Goal: Transaction & Acquisition: Purchase product/service

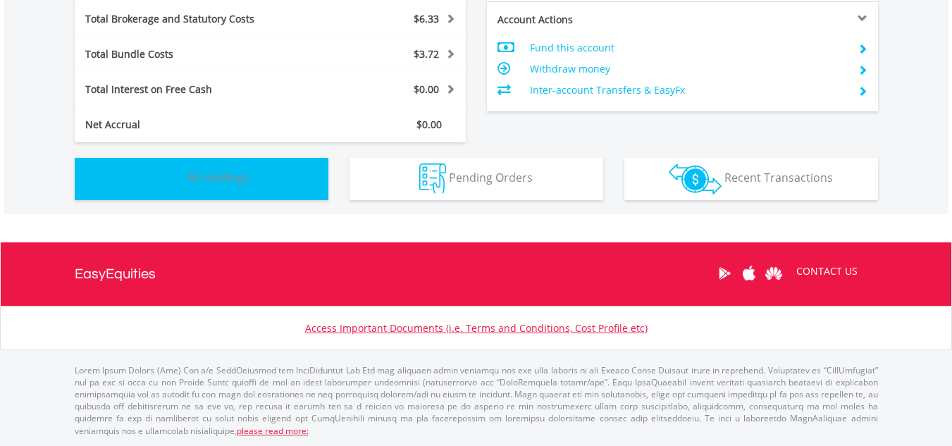
scroll to position [135, 268]
click at [228, 164] on button "Holdings All Holdings" at bounding box center [202, 179] width 254 height 42
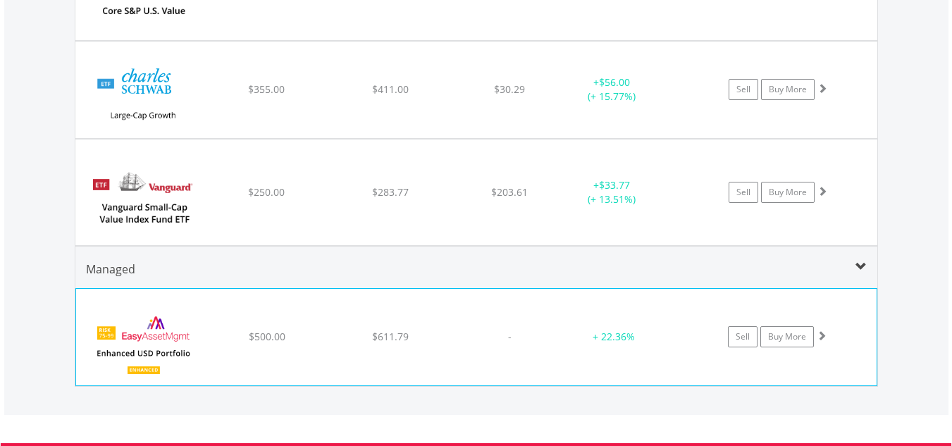
scroll to position [1228, 0]
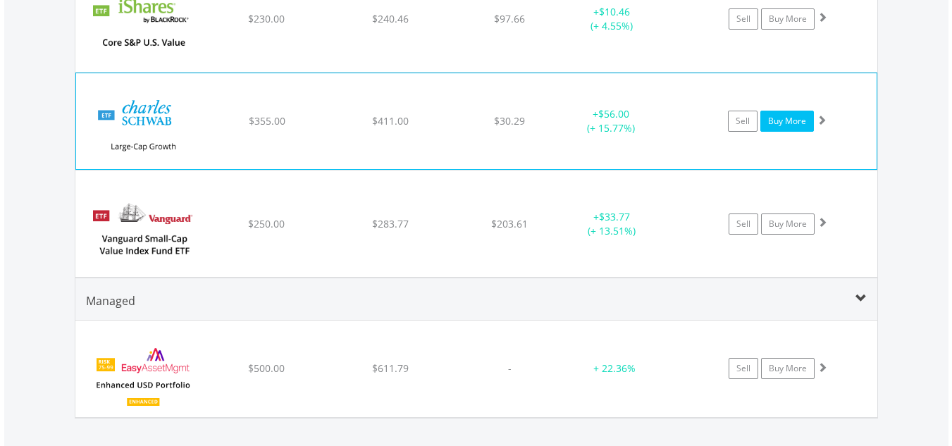
click at [781, 124] on link "Buy More" at bounding box center [787, 121] width 54 height 21
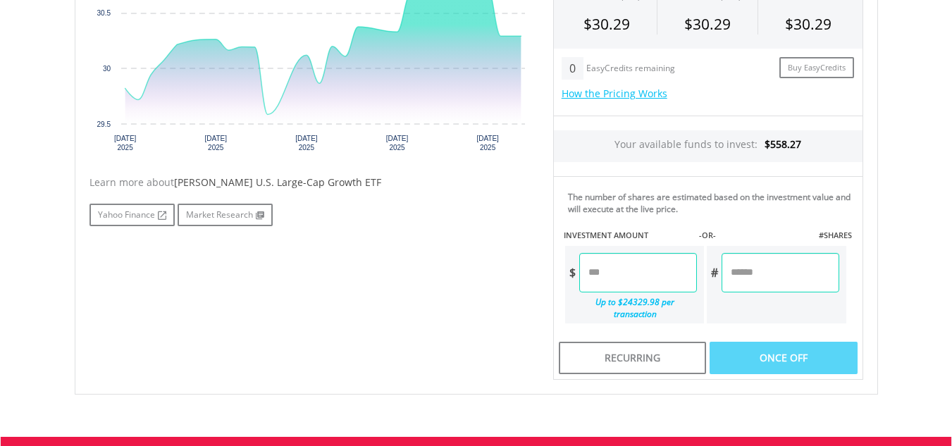
scroll to position [564, 0]
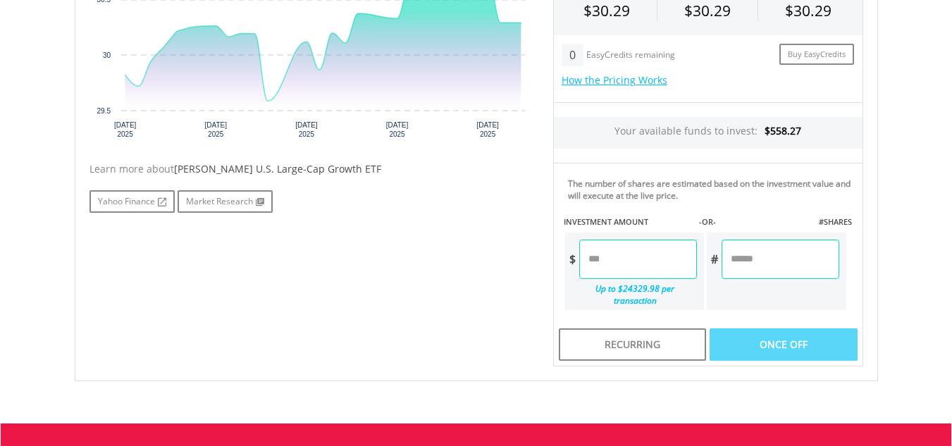
click at [673, 266] on input "number" at bounding box center [638, 259] width 118 height 39
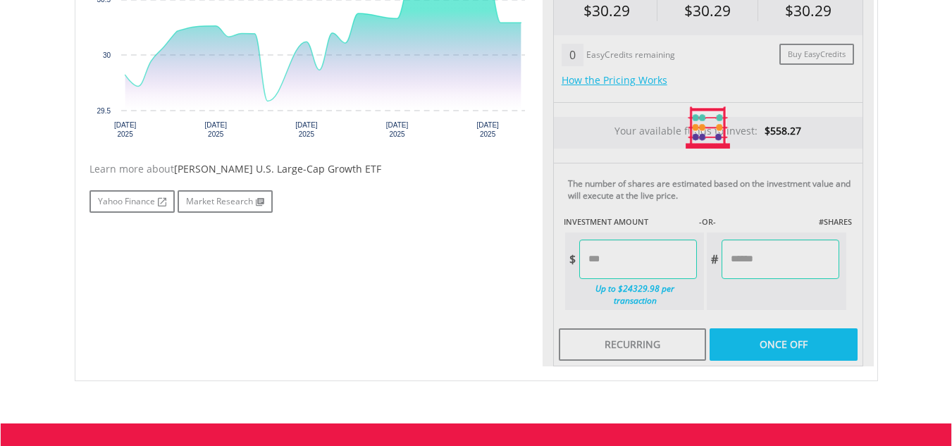
click at [804, 335] on div "Last Updated Price: 15-min. Delay* Price Update Cost: 1 Credits Request A Price…" at bounding box center [707, 128] width 331 height 478
type input "******"
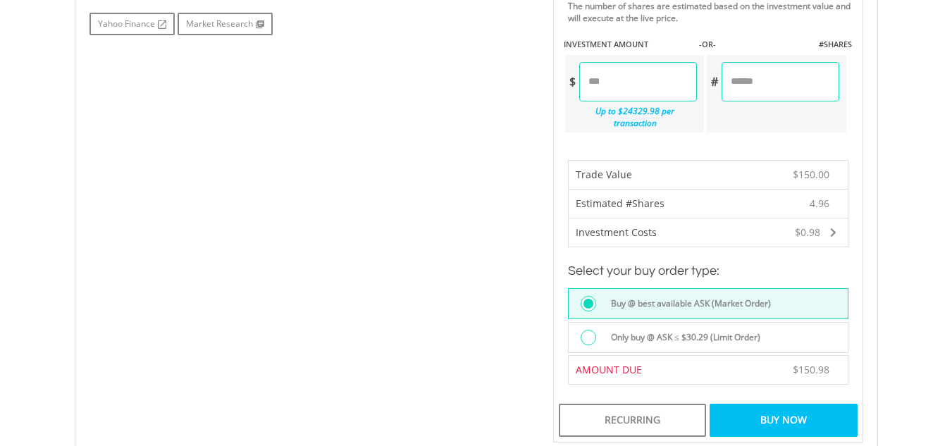
scroll to position [775, 0]
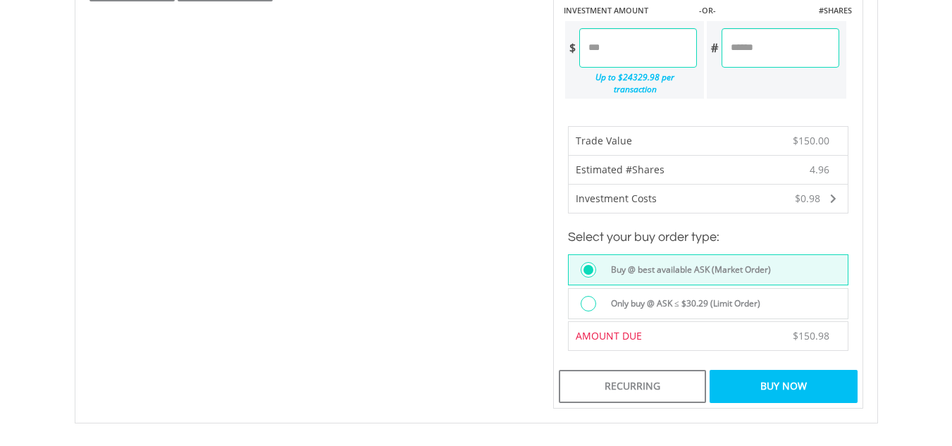
click at [780, 375] on div "Buy Now" at bounding box center [782, 386] width 147 height 32
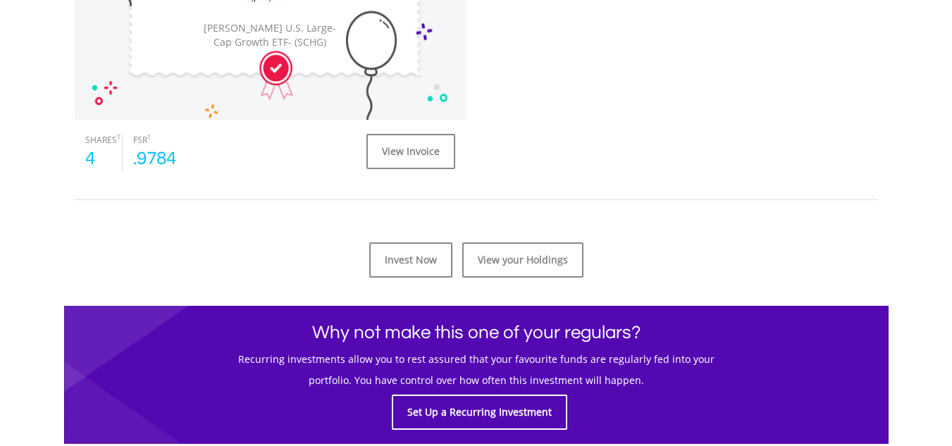
scroll to position [564, 0]
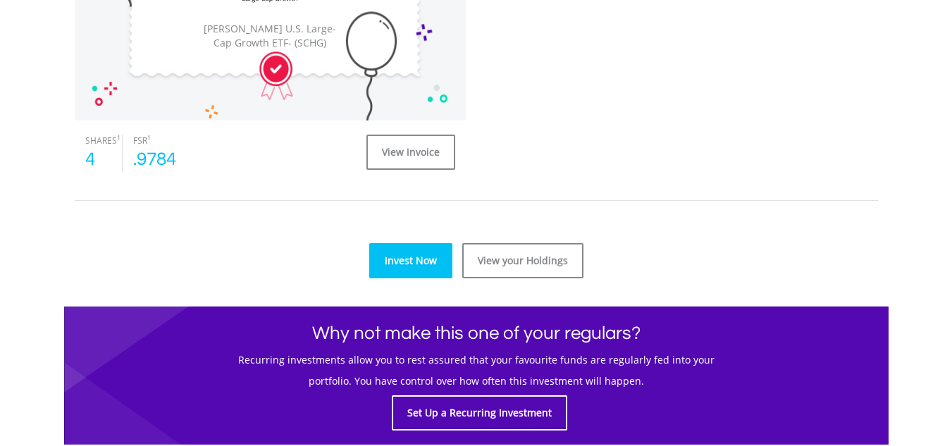
click at [423, 265] on link "Invest Now" at bounding box center [410, 260] width 83 height 35
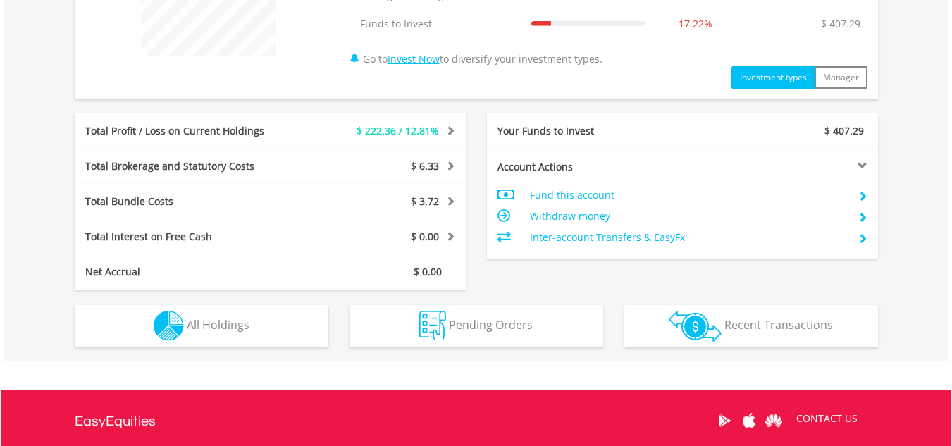
scroll to position [695, 0]
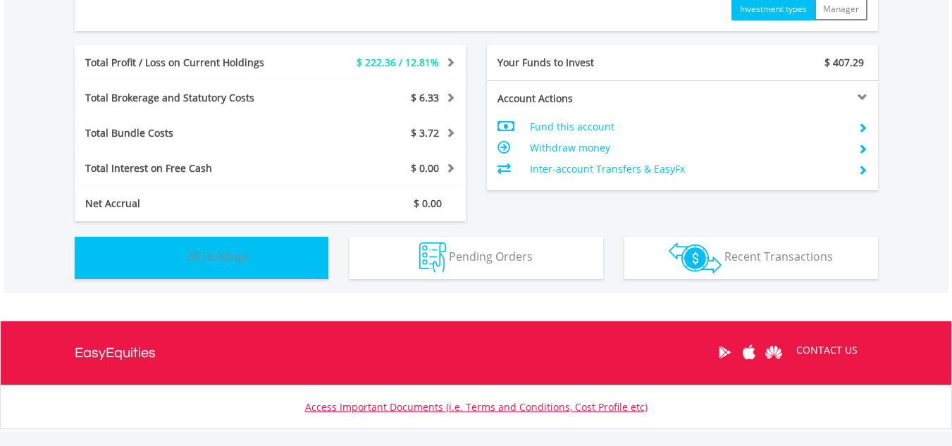
click at [245, 262] on span "All Holdings" at bounding box center [218, 256] width 63 height 15
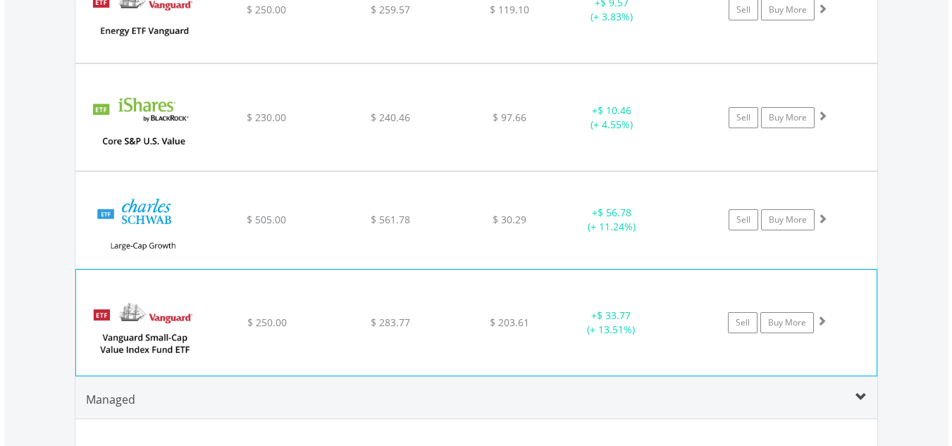
scroll to position [1262, 0]
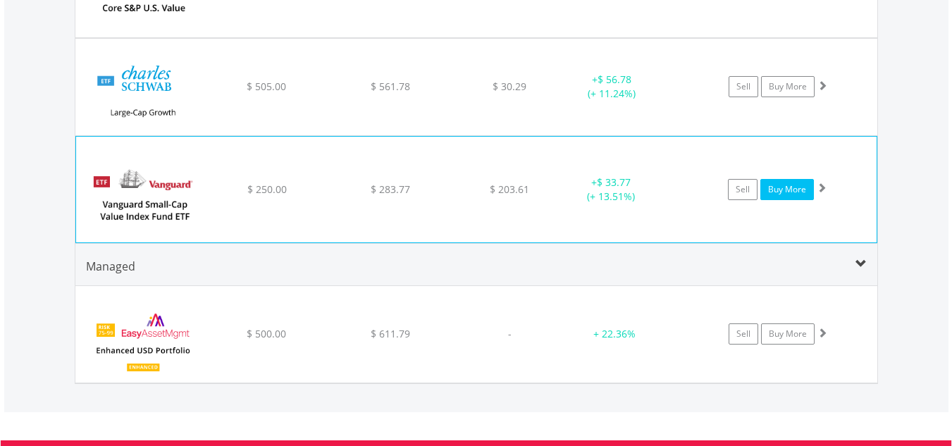
click at [788, 193] on link "Buy More" at bounding box center [787, 189] width 54 height 21
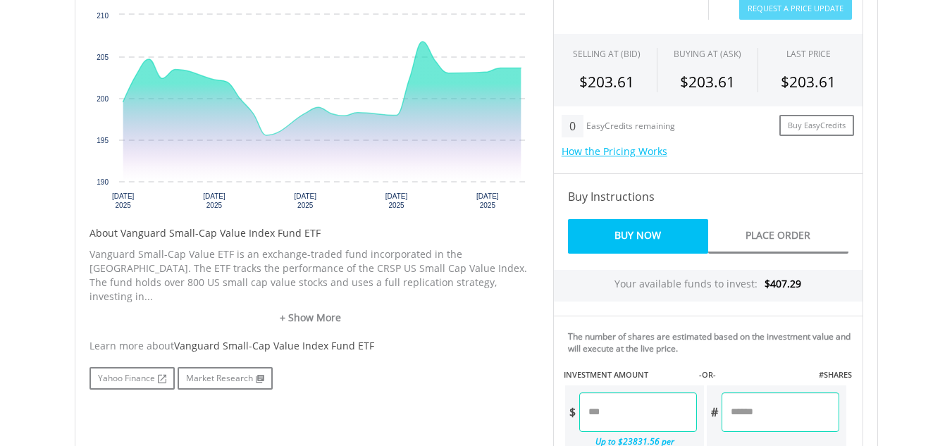
scroll to position [634, 0]
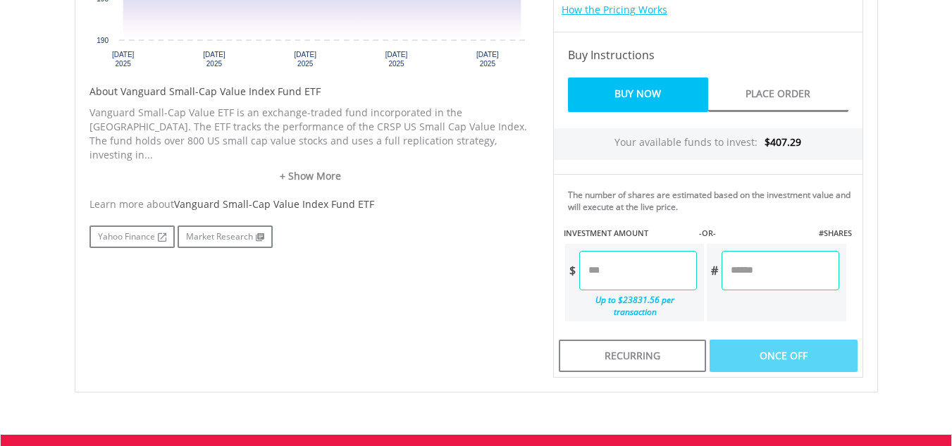
click at [688, 268] on input "number" at bounding box center [638, 270] width 118 height 39
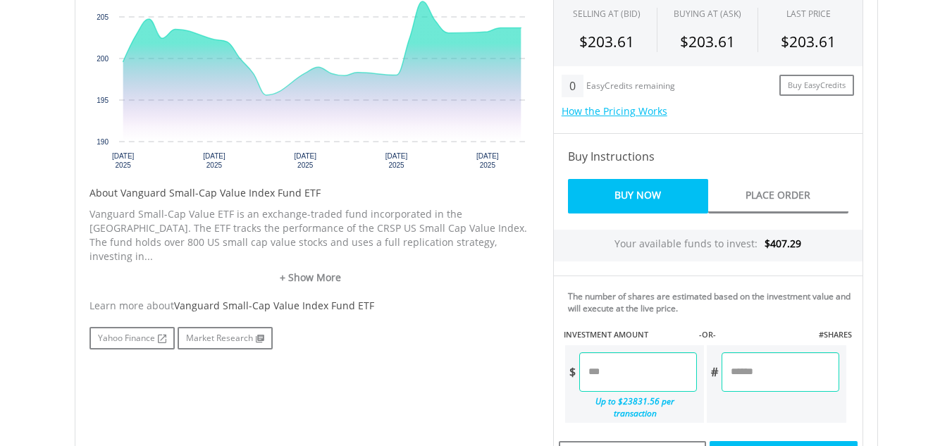
type input "******"
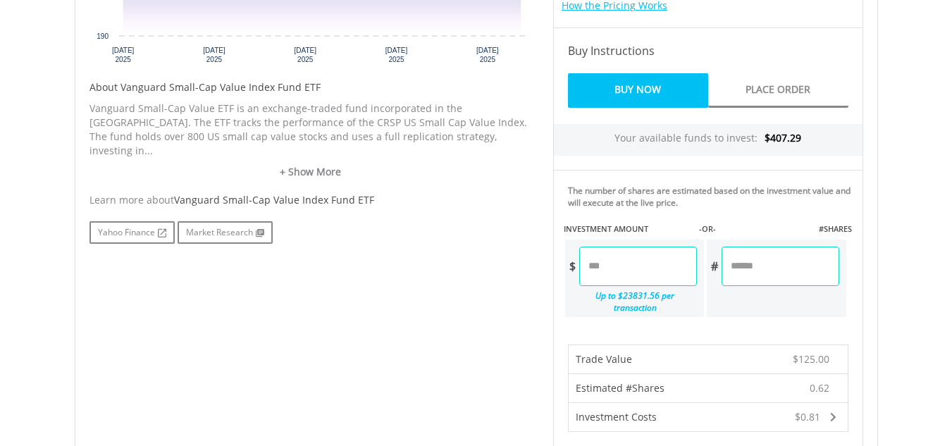
scroll to position [986, 0]
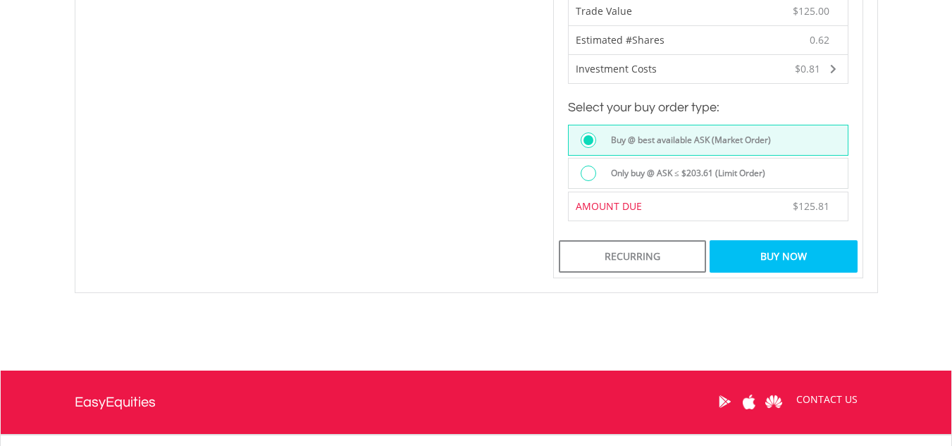
click at [797, 249] on div "Buy Now" at bounding box center [782, 256] width 147 height 32
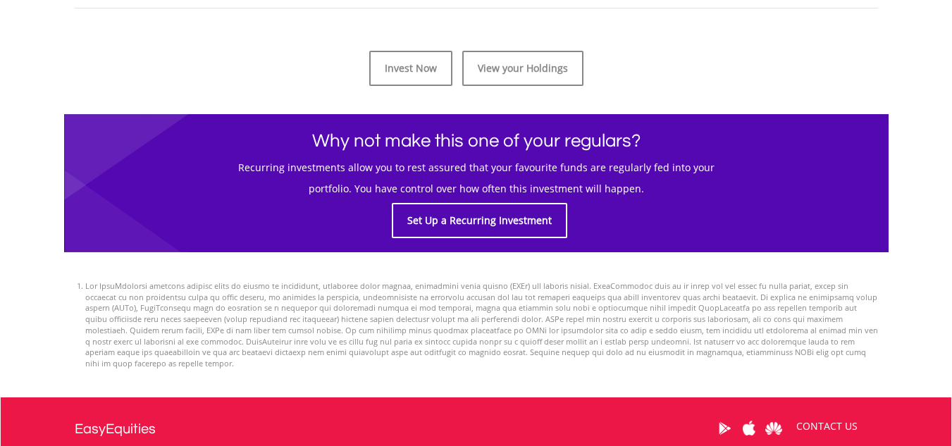
scroll to position [634, 0]
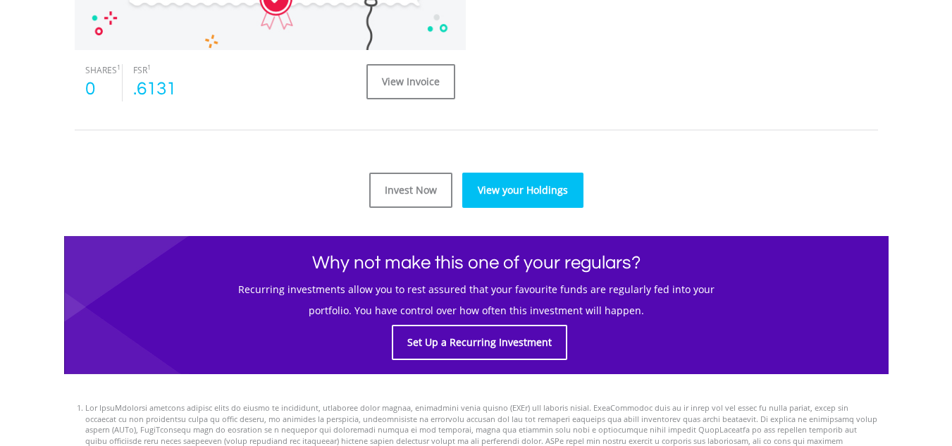
click at [535, 187] on link "View your Holdings" at bounding box center [522, 190] width 121 height 35
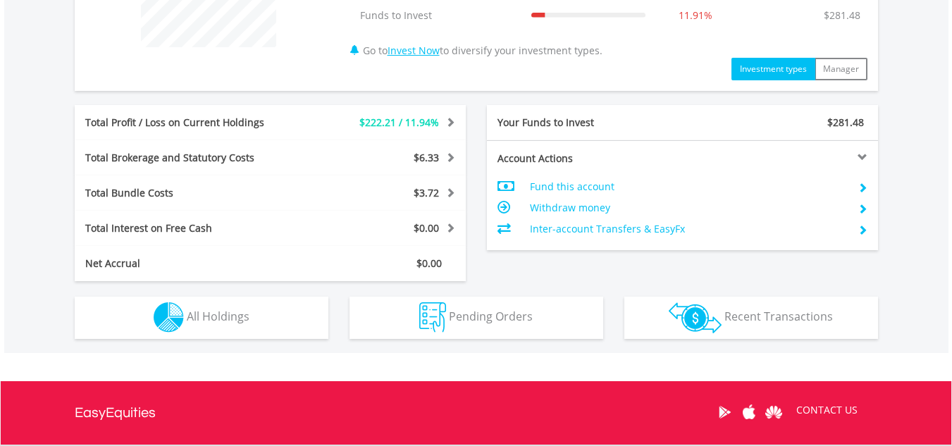
scroll to position [633, 0]
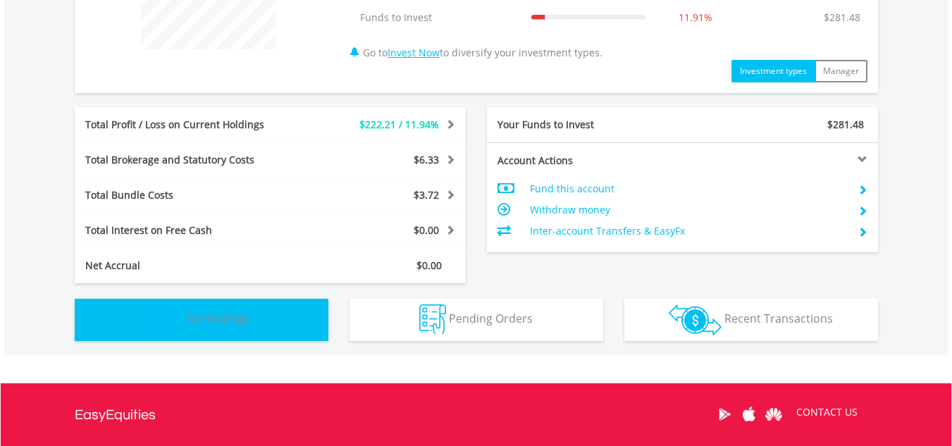
click at [213, 324] on span "All Holdings" at bounding box center [218, 318] width 63 height 15
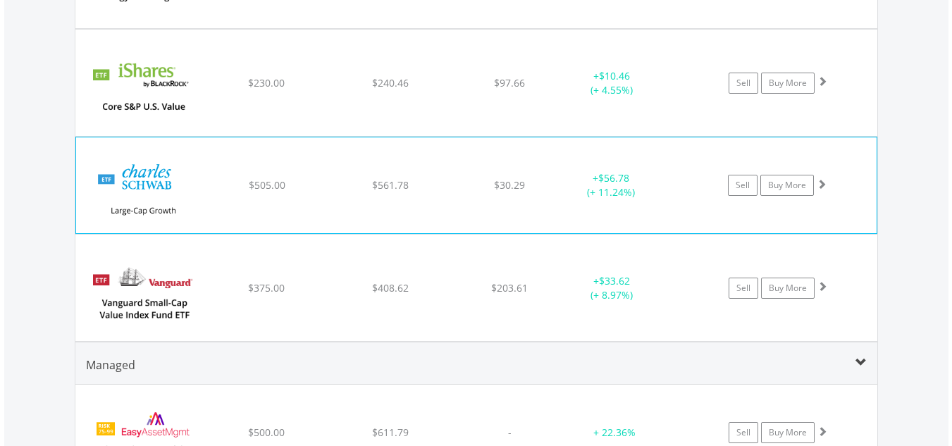
scroll to position [1360, 0]
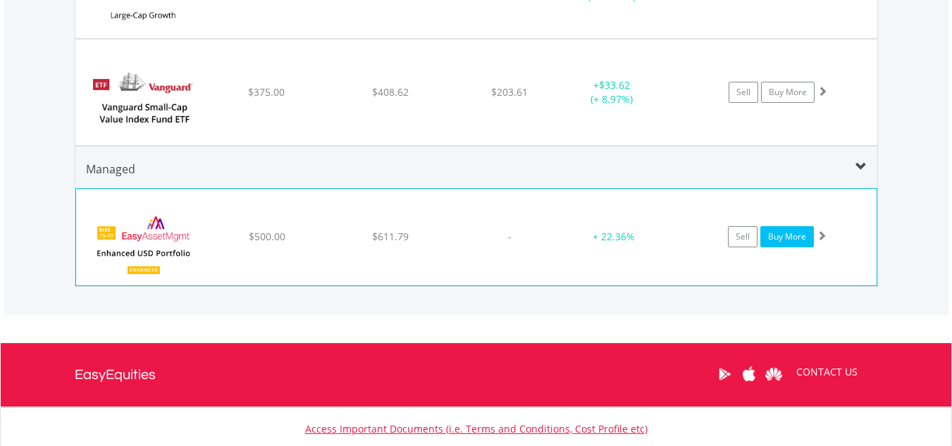
click at [785, 236] on link "Buy More" at bounding box center [787, 236] width 54 height 21
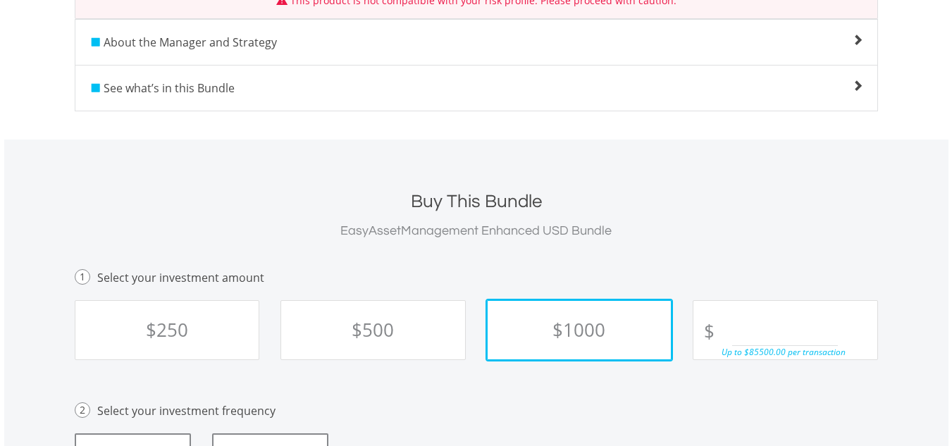
scroll to position [493, 0]
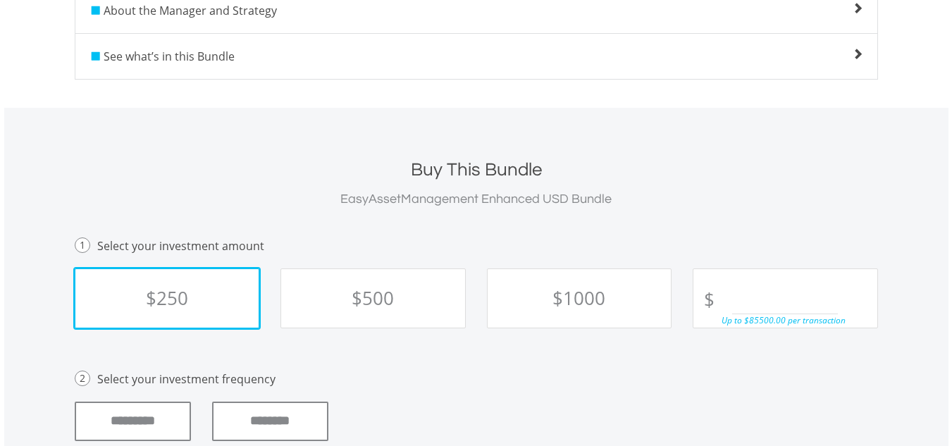
click at [217, 309] on link "$250" at bounding box center [167, 298] width 185 height 60
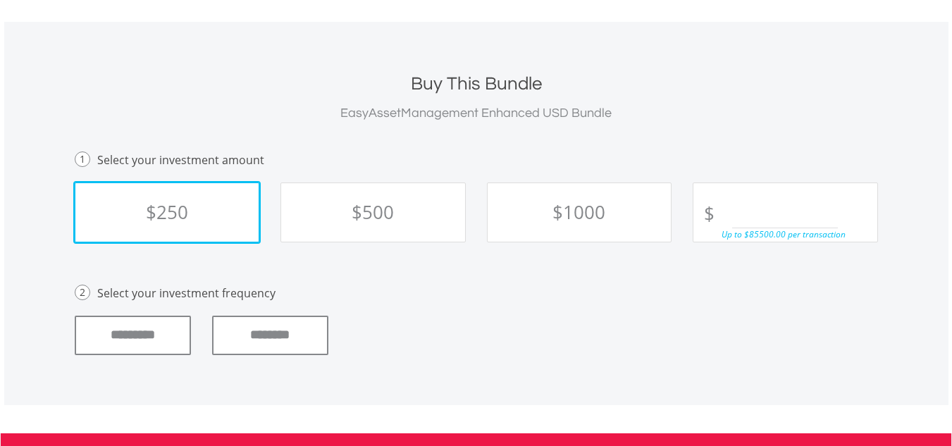
scroll to position [769, 0]
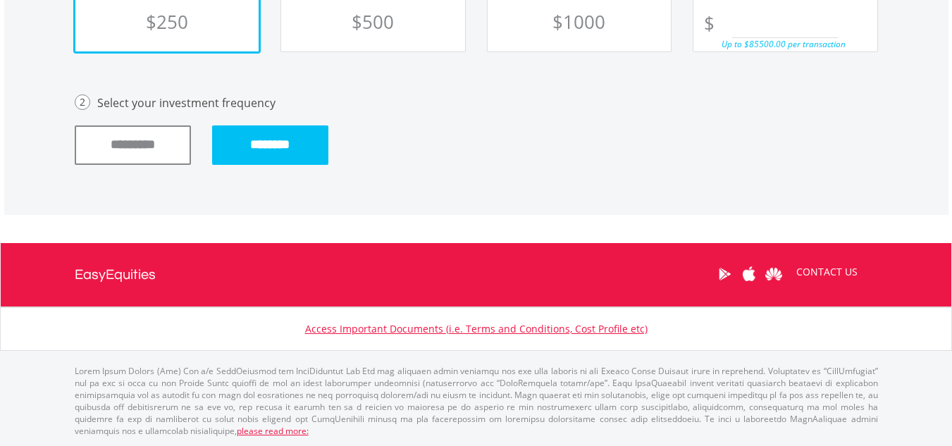
click at [290, 145] on input "********" at bounding box center [270, 144] width 116 height 39
click at [270, 146] on input "********" at bounding box center [270, 144] width 116 height 39
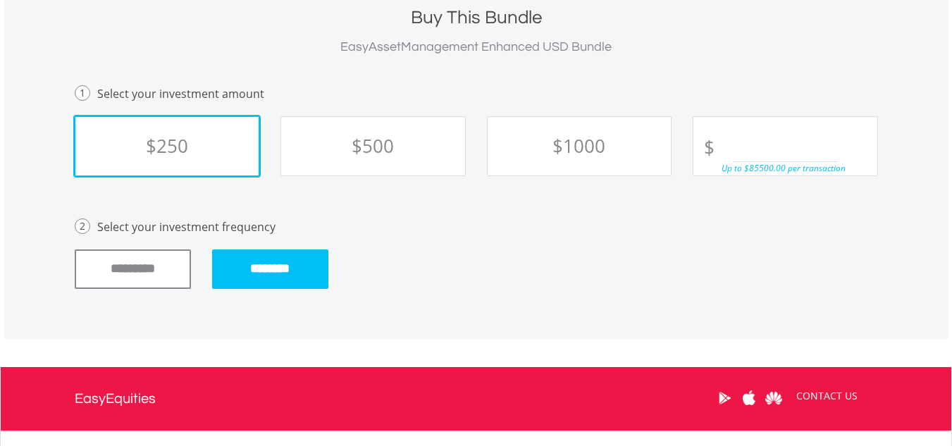
scroll to position [628, 0]
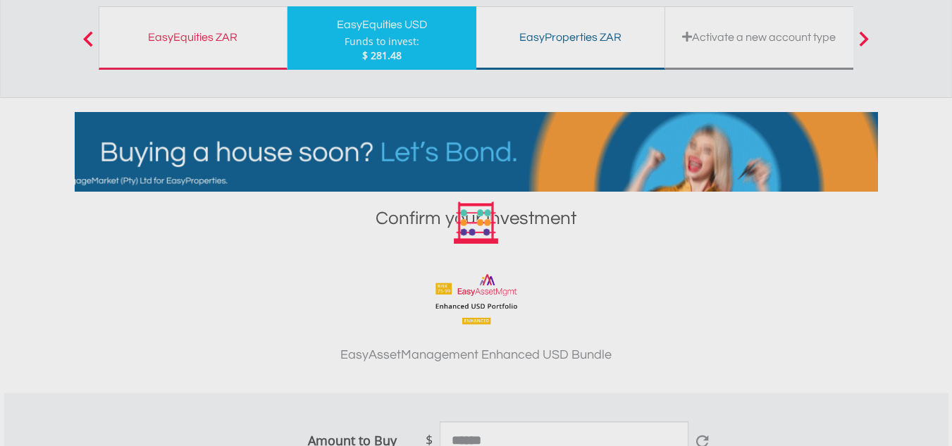
scroll to position [282, 0]
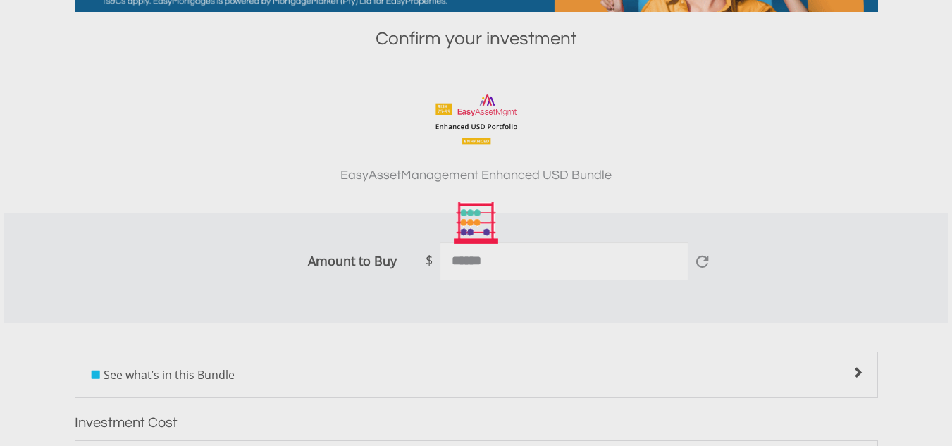
click at [491, 266] on div at bounding box center [476, 223] width 952 height 446
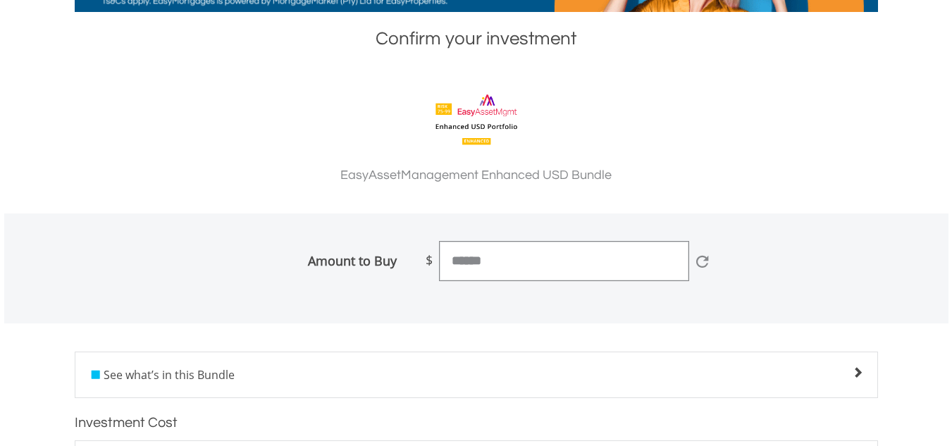
drag, startPoint x: 460, startPoint y: 260, endPoint x: 502, endPoint y: 249, distance: 43.7
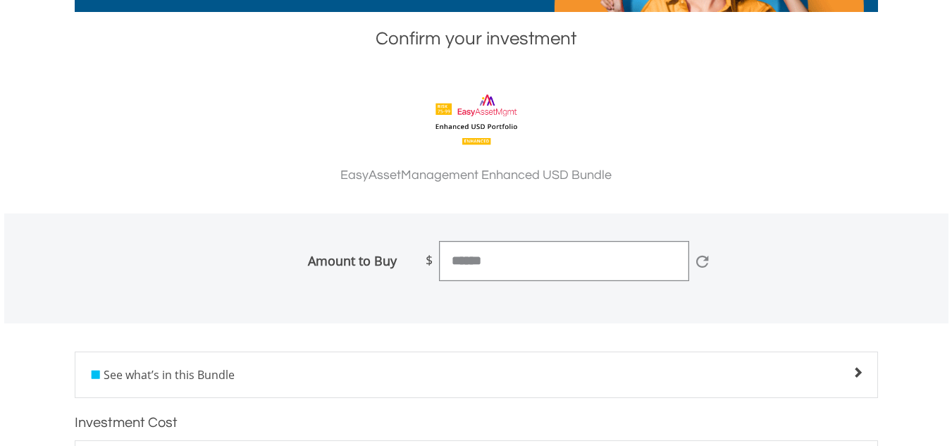
click at [478, 259] on input "******" at bounding box center [564, 261] width 249 height 39
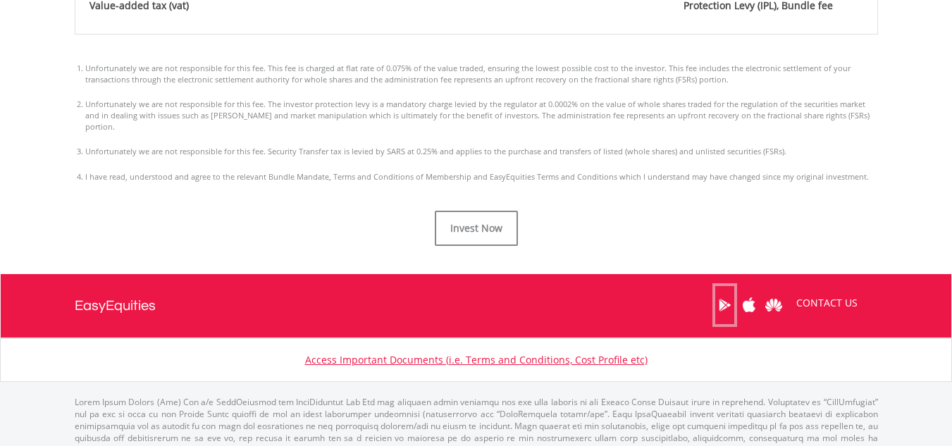
scroll to position [1057, 0]
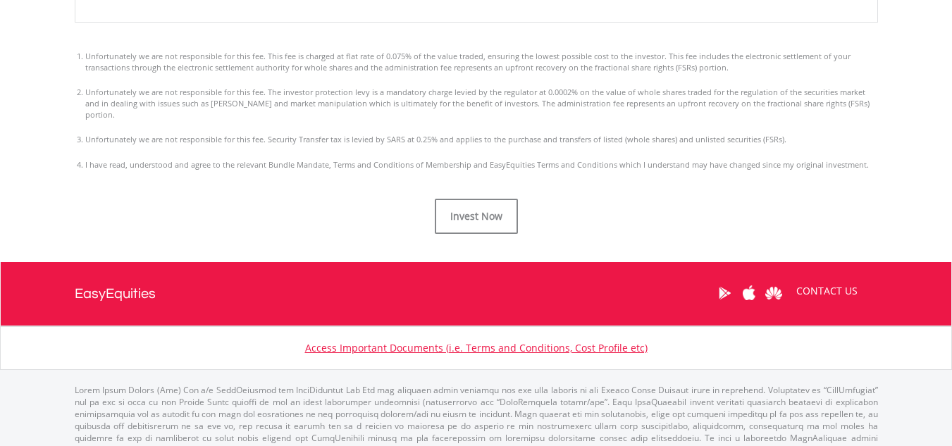
type input "******"
click at [478, 209] on span "Invest Now" at bounding box center [476, 215] width 52 height 13
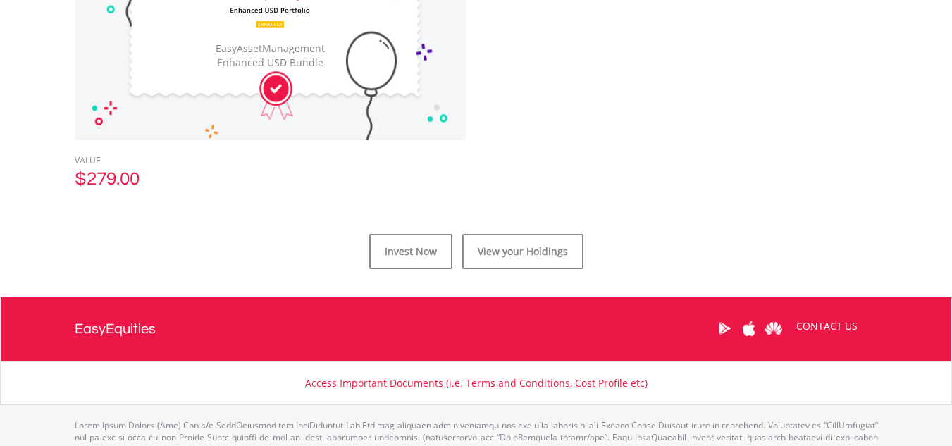
scroll to position [564, 0]
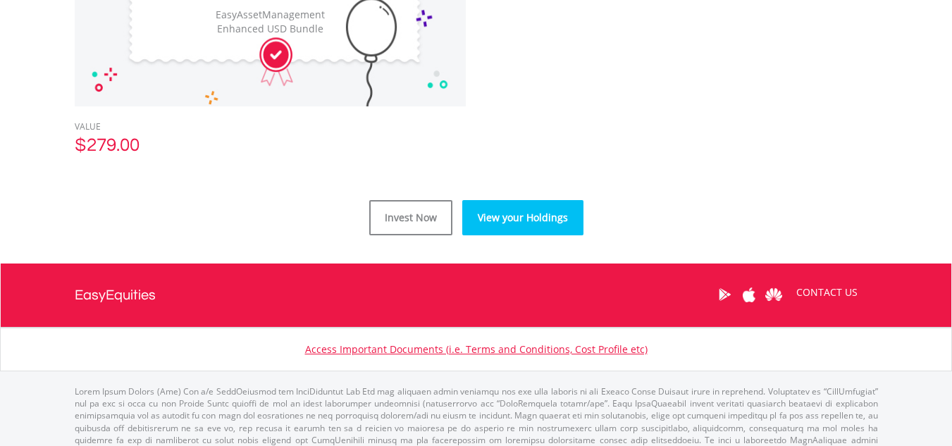
click at [504, 225] on link "View your Holdings" at bounding box center [522, 217] width 121 height 35
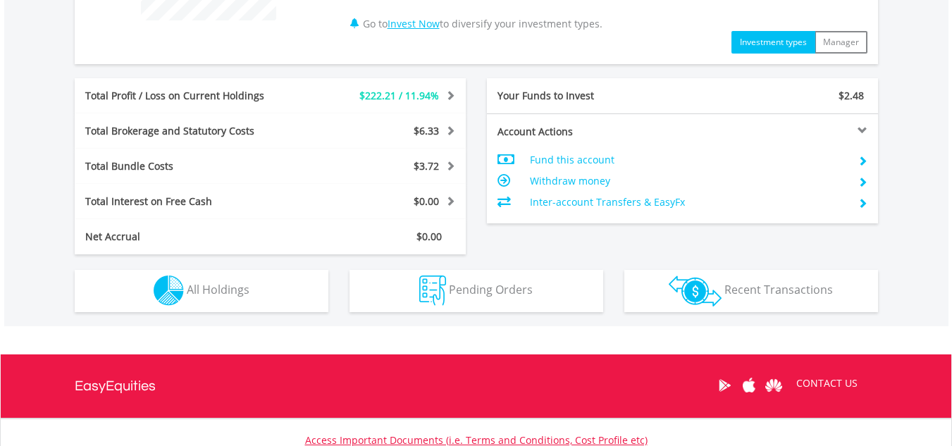
scroll to position [774, 0]
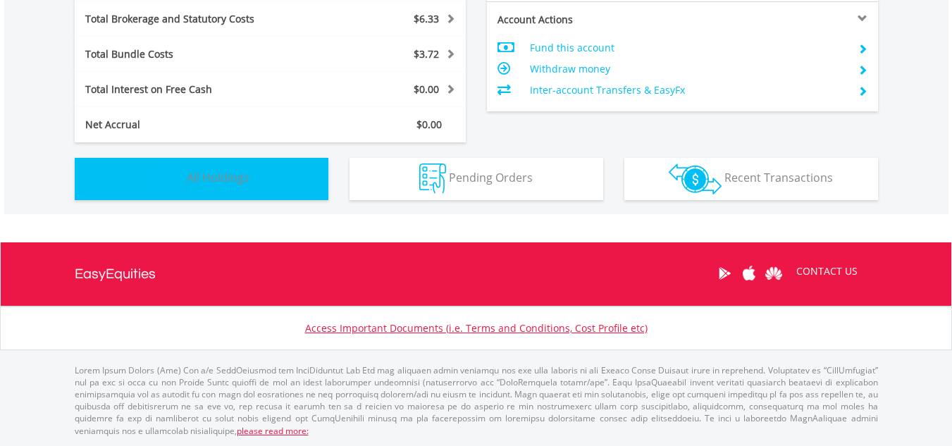
click at [224, 181] on span "All Holdings" at bounding box center [218, 177] width 63 height 15
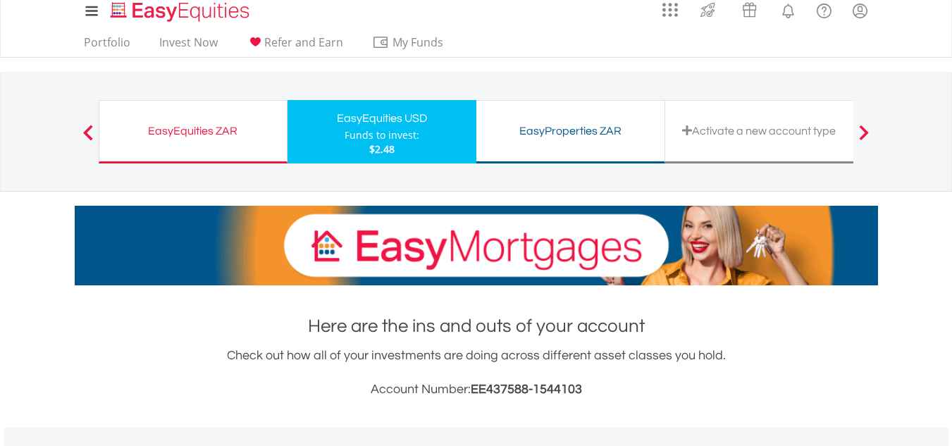
scroll to position [0, 0]
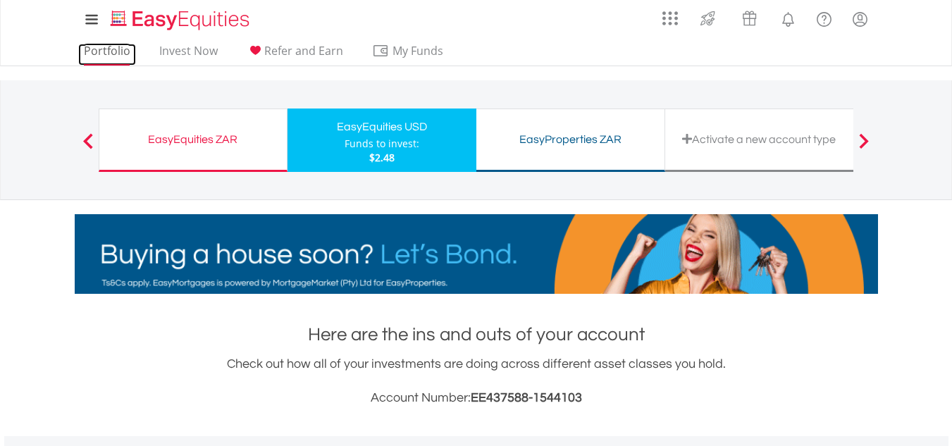
click at [108, 46] on link "Portfolio" at bounding box center [107, 55] width 58 height 22
